Goal: Transaction & Acquisition: Download file/media

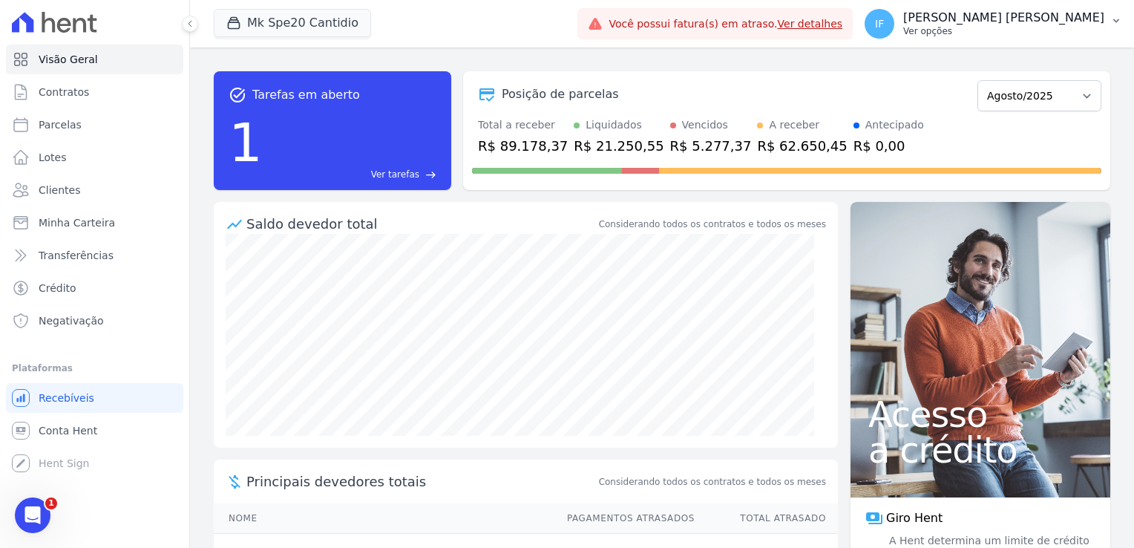
click at [1004, 22] on p "[PERSON_NAME] [PERSON_NAME]" at bounding box center [1003, 17] width 201 height 15
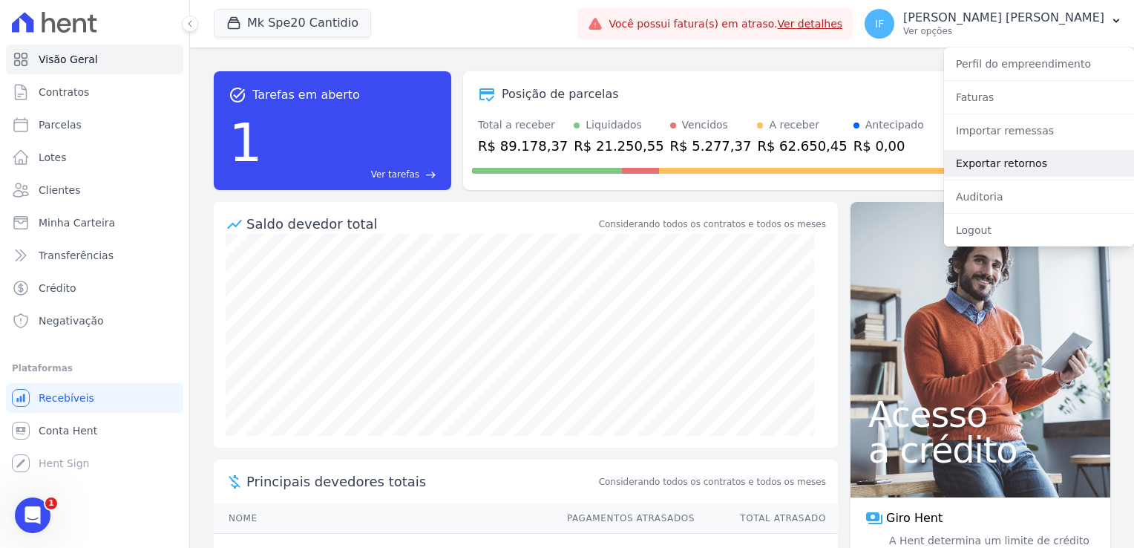
click at [1033, 170] on link "Exportar retornos" at bounding box center [1039, 163] width 190 height 27
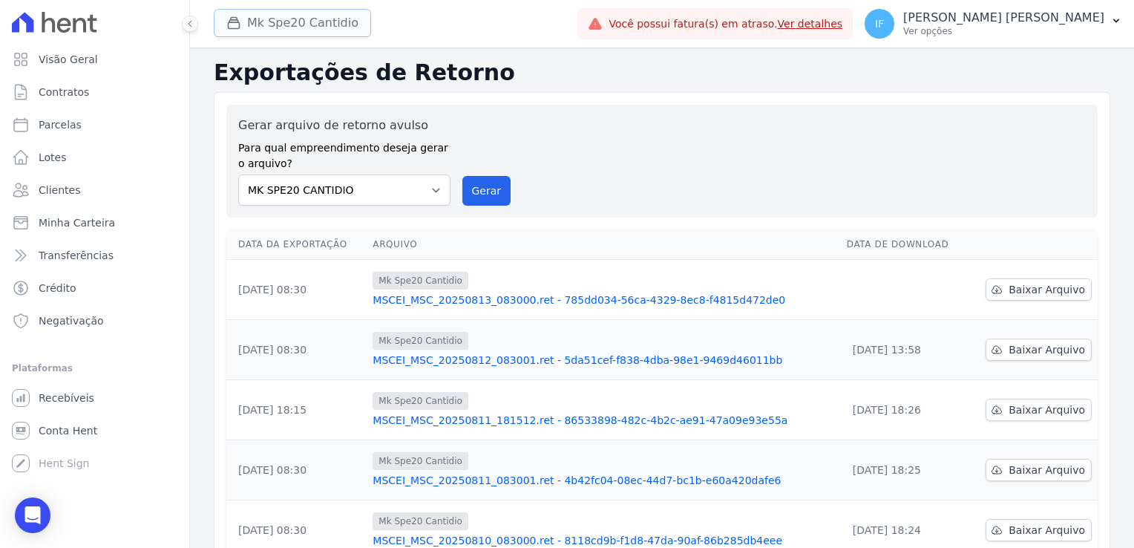
click at [264, 20] on button "Mk Spe20 Cantidio" at bounding box center [292, 23] width 157 height 28
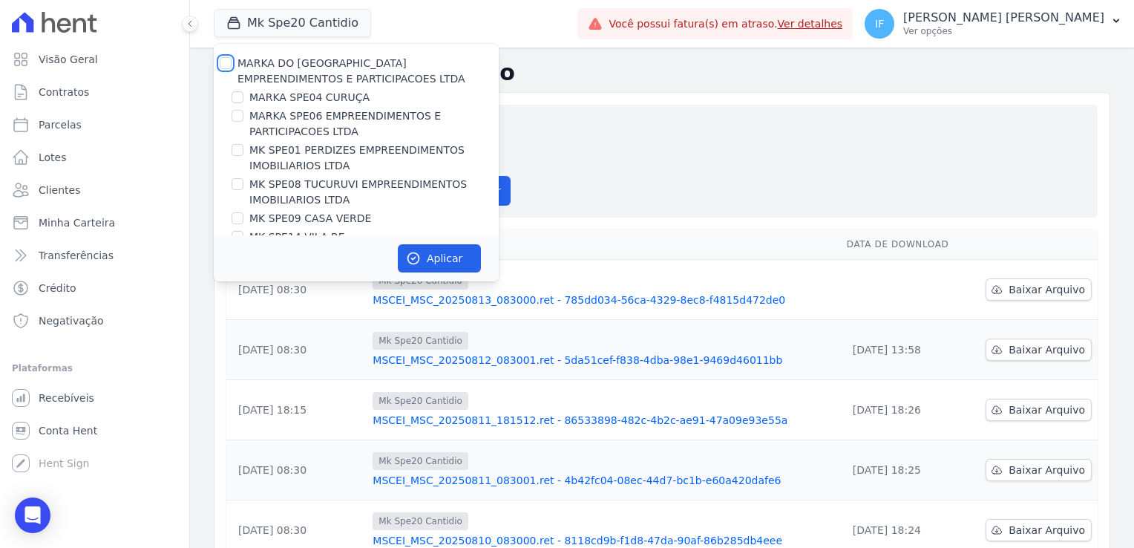
click at [226, 58] on input "MARKA DO [GEOGRAPHIC_DATA] EMPREENDIMENTOS E PARTICIPACOES LTDA" at bounding box center [226, 63] width 12 height 12
checkbox input "true"
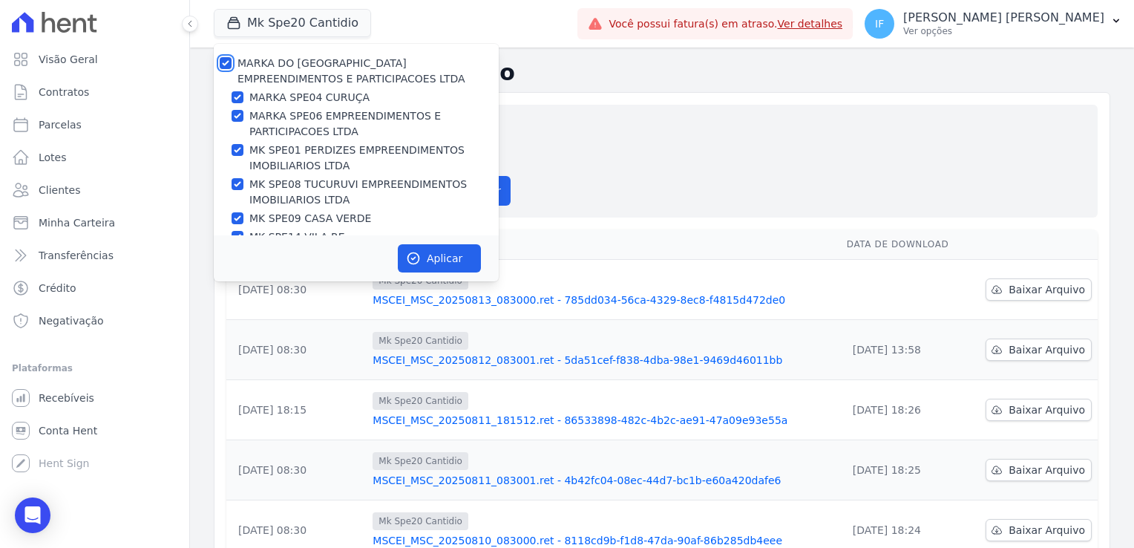
checkbox input "true"
click at [454, 263] on button "Aplicar" at bounding box center [439, 258] width 83 height 28
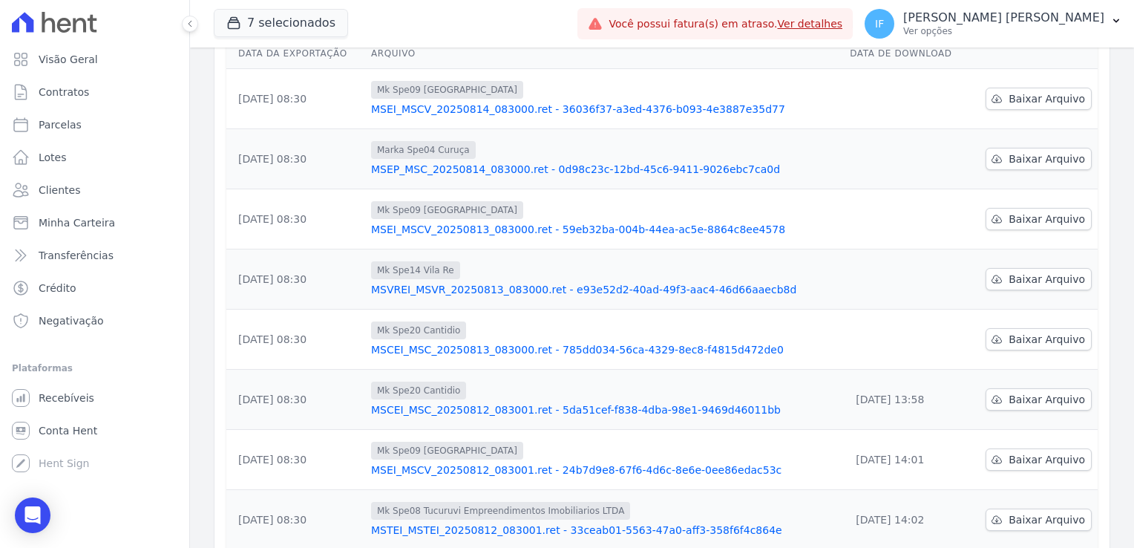
scroll to position [165, 0]
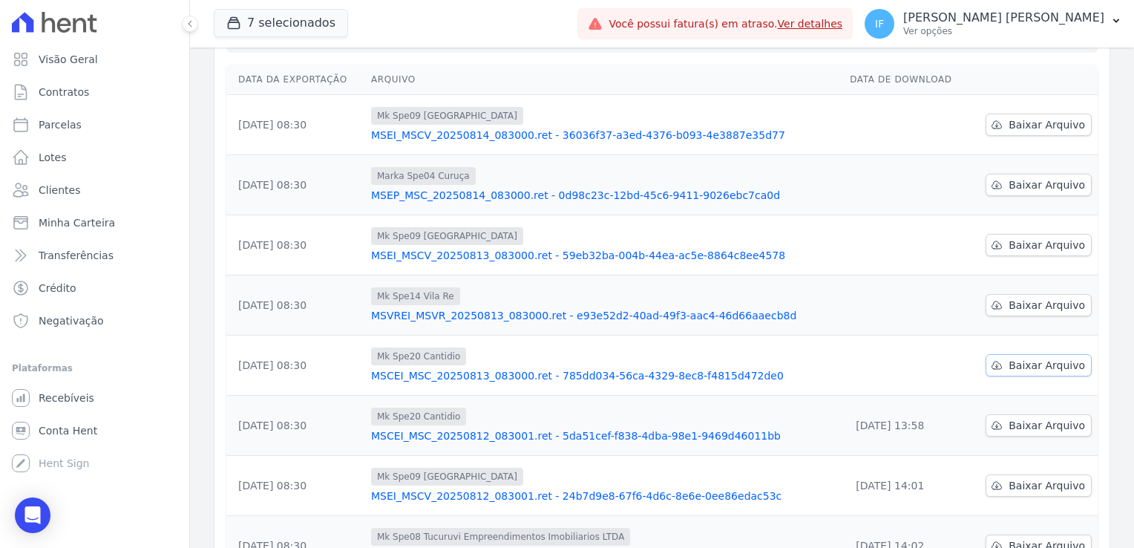
click at [1057, 366] on span "Baixar Arquivo" at bounding box center [1047, 365] width 76 height 15
click at [1032, 300] on span "Baixar Arquivo" at bounding box center [1047, 305] width 76 height 15
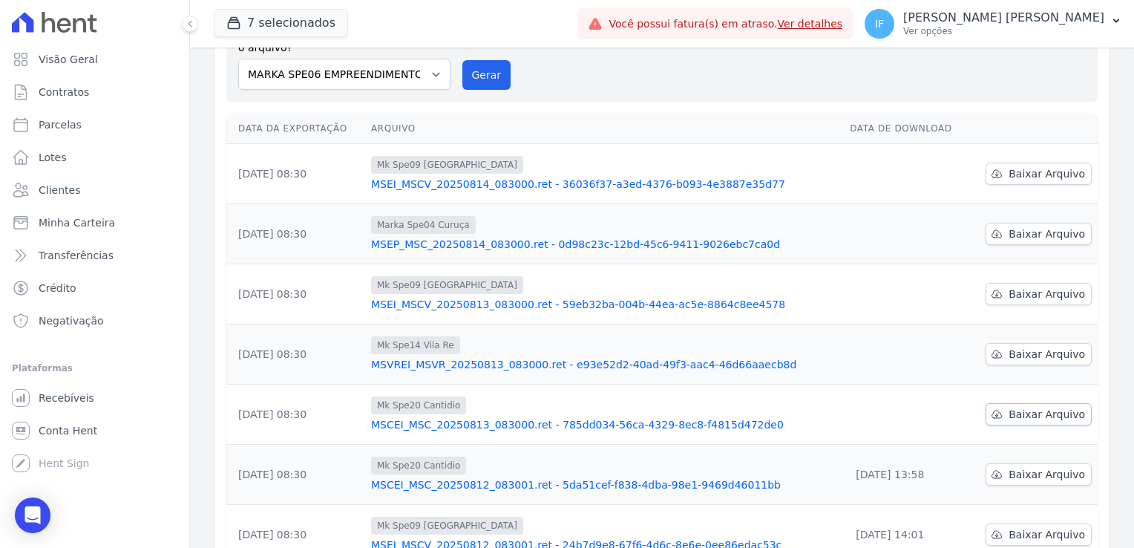
scroll to position [91, 0]
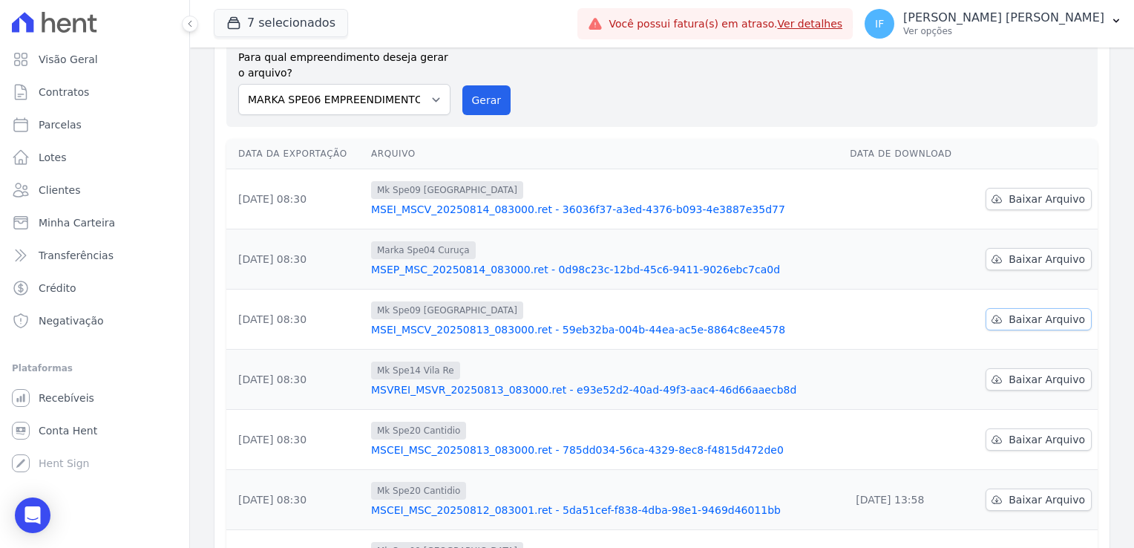
click at [1010, 322] on span "Baixar Arquivo" at bounding box center [1047, 319] width 76 height 15
click at [1016, 260] on span "Baixar Arquivo" at bounding box center [1047, 259] width 76 height 15
click at [1009, 192] on span "Baixar Arquivo" at bounding box center [1047, 198] width 76 height 15
